Goal: Entertainment & Leisure: Consume media (video, audio)

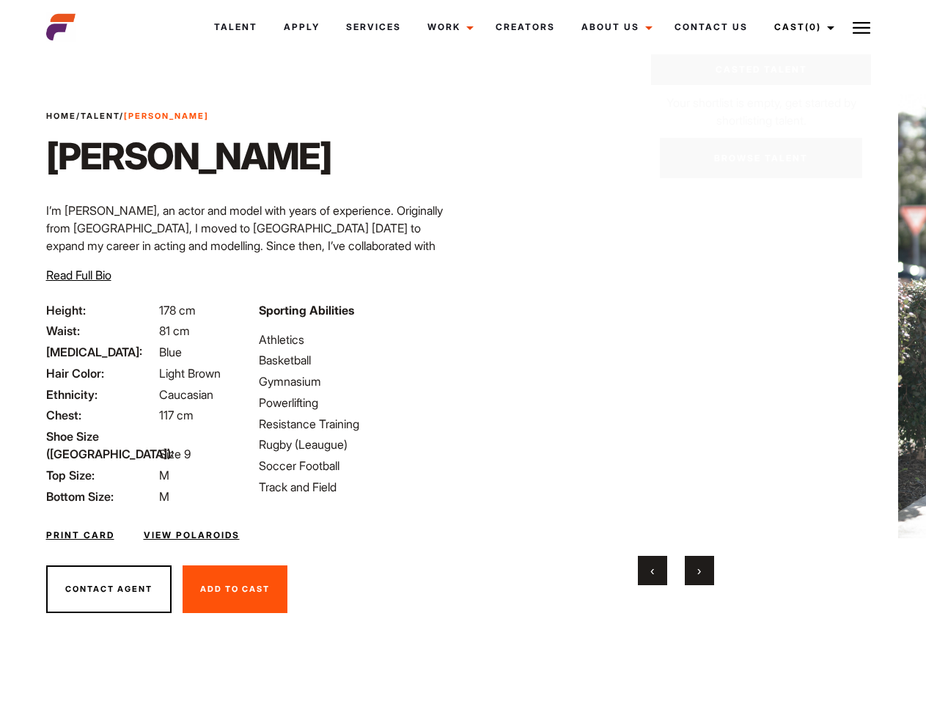
click at [801, 27] on link "Cast (0)" at bounding box center [802, 27] width 82 height 40
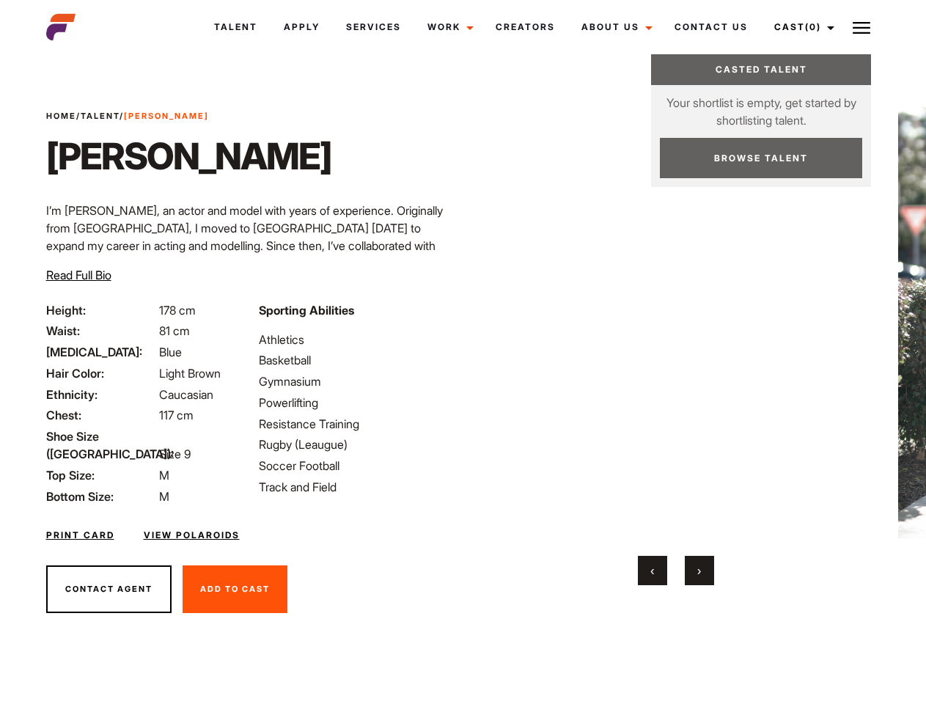
click at [862, 27] on img at bounding box center [862, 28] width 18 height 18
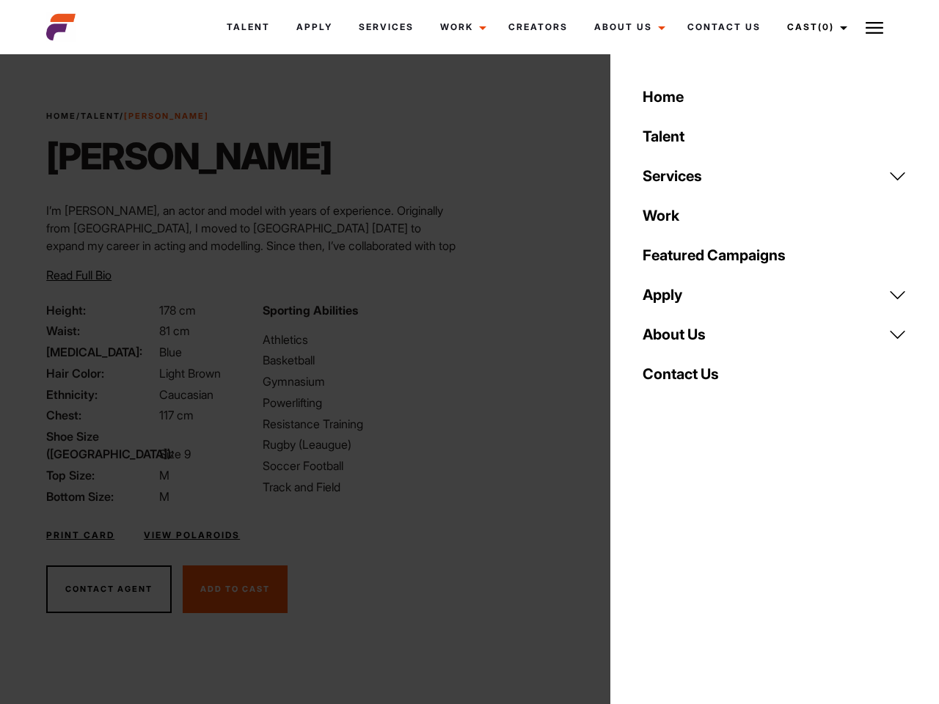
click at [675, 340] on video "Your browser does not support the video tag." at bounding box center [683, 316] width 356 height 444
click at [463, 316] on div "Sporting Abilities Athletics Basketball Gymnasium Powerlifting Resistance Train…" at bounding box center [362, 403] width 216 height 204
click at [653, 571] on div "Home Talent Services Talent Casting Photography Videography Creative Hair and M…" at bounding box center [774, 352] width 329 height 704
click at [700, 571] on div "Home Talent Services Talent Casting Photography Videography Creative Hair and M…" at bounding box center [774, 352] width 329 height 704
